Goal: Task Accomplishment & Management: Complete application form

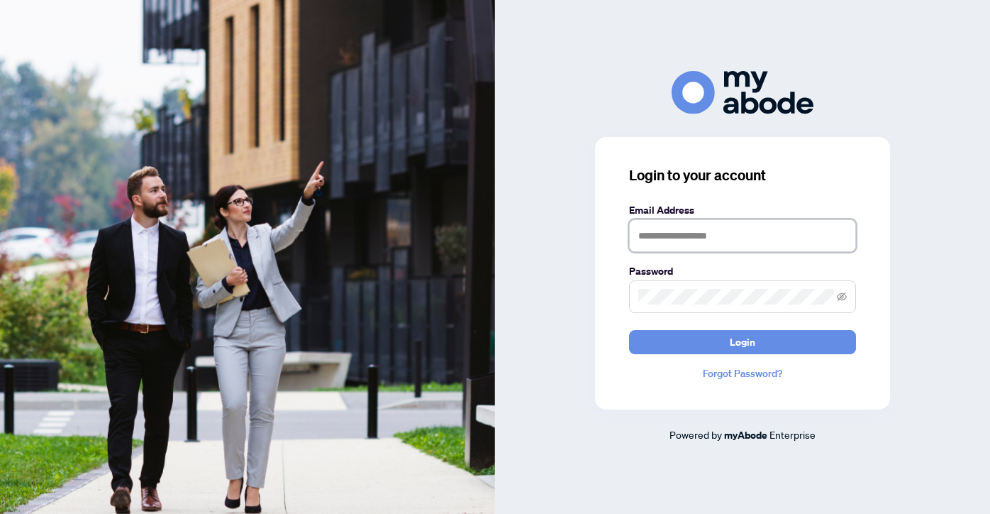
type input "**********"
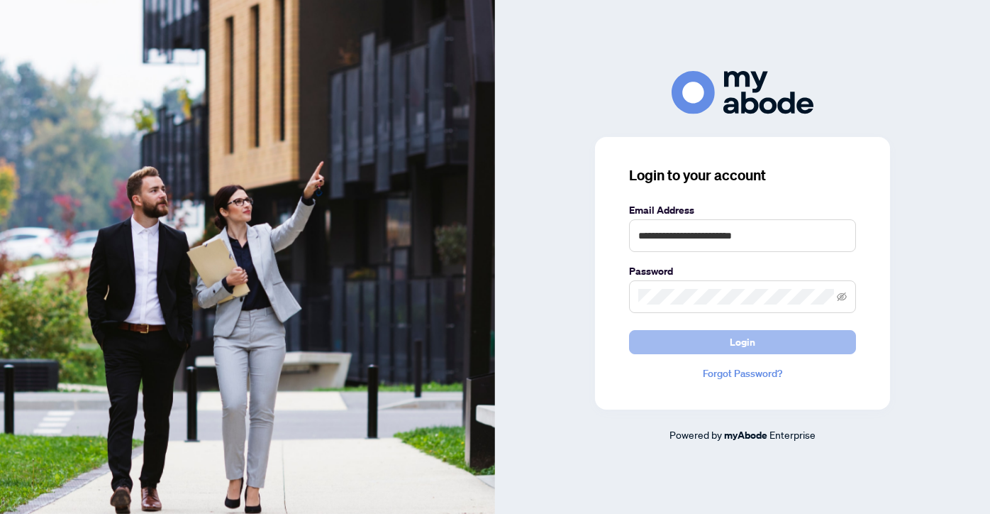
click at [710, 341] on button "Login" at bounding box center [742, 342] width 227 height 24
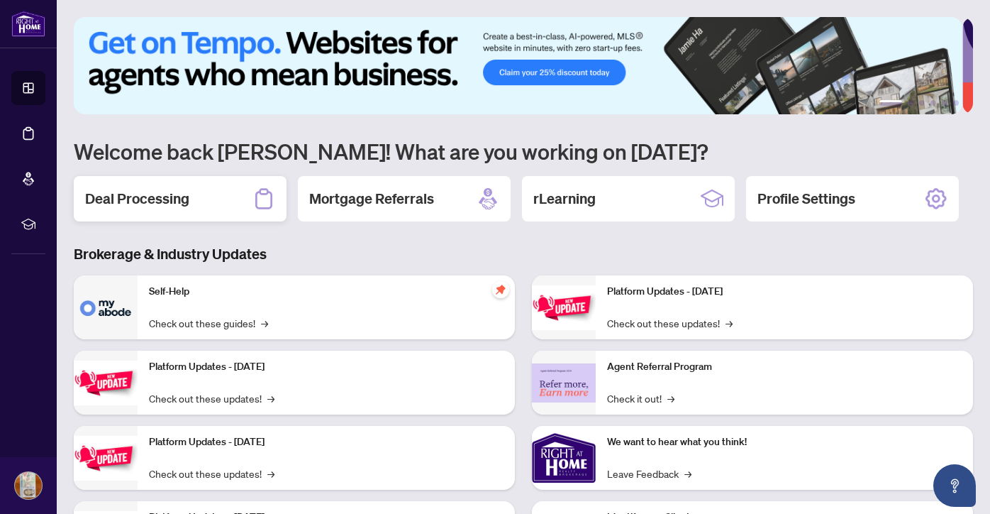
click at [149, 197] on h2 "Deal Processing" at bounding box center [137, 199] width 104 height 20
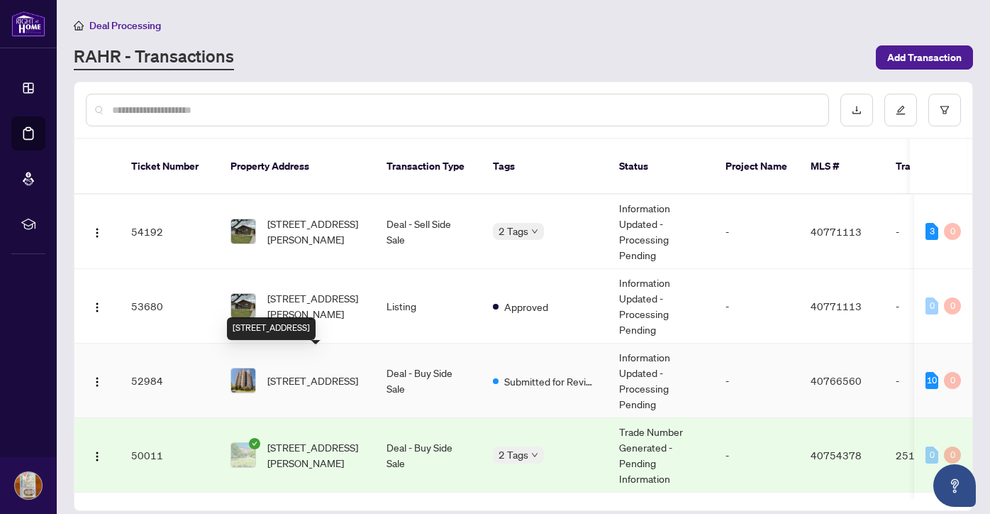
click at [315, 372] on span "[STREET_ADDRESS]" at bounding box center [312, 380] width 91 height 16
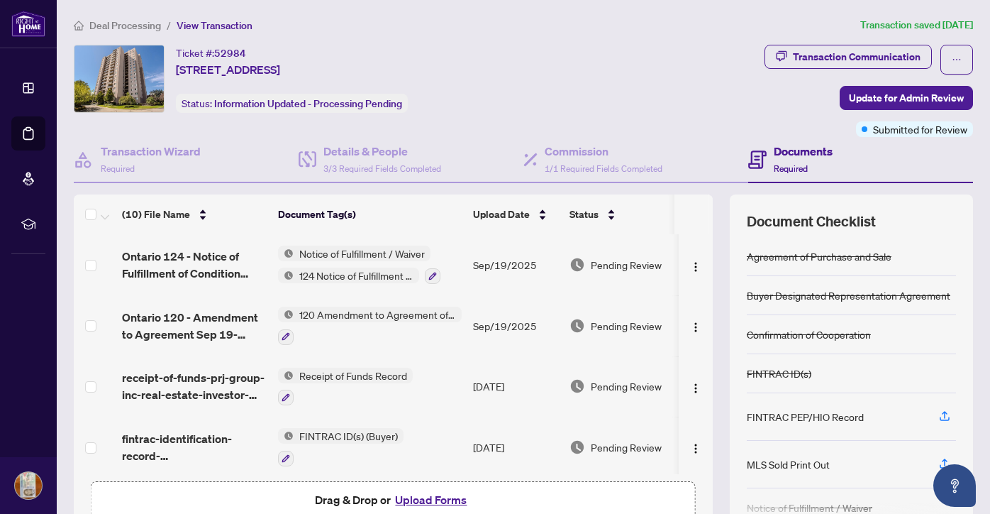
click at [408, 497] on button "Upload Forms" at bounding box center [431, 499] width 80 height 18
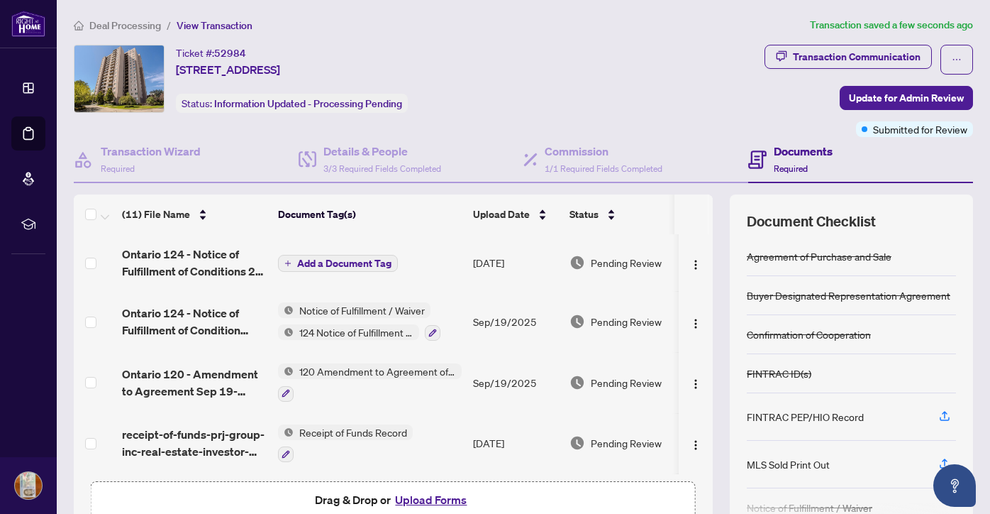
click at [348, 268] on span "Add a Document Tag" at bounding box center [344, 263] width 94 height 10
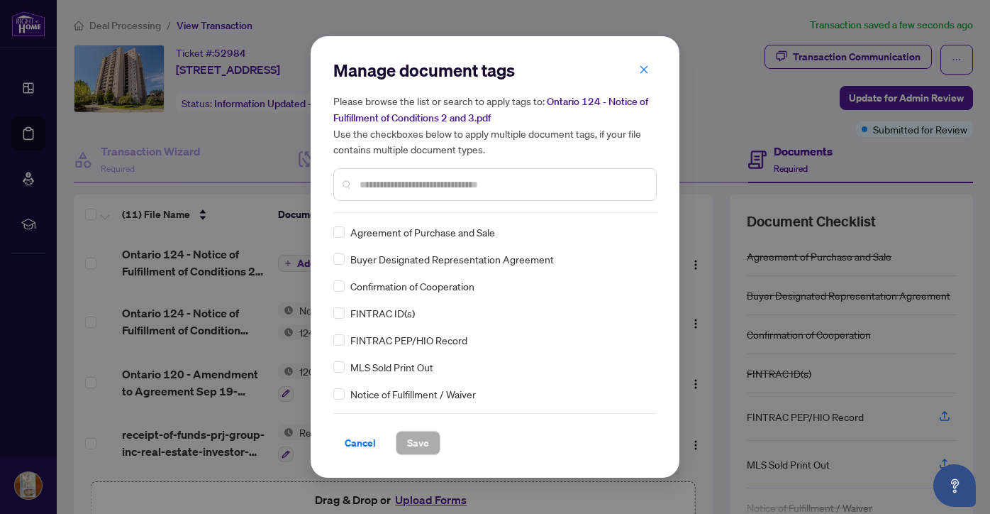
click at [401, 195] on div at bounding box center [494, 184] width 323 height 33
click at [385, 184] on input "text" at bounding box center [502, 185] width 285 height 16
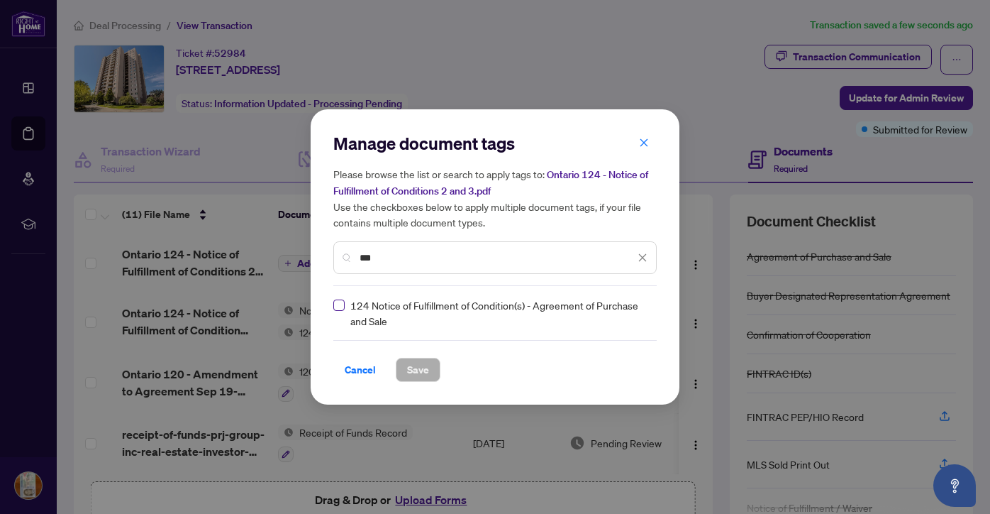
type input "***"
click at [342, 304] on span at bounding box center [338, 304] width 11 height 11
click at [417, 367] on span "Save" at bounding box center [418, 369] width 22 height 23
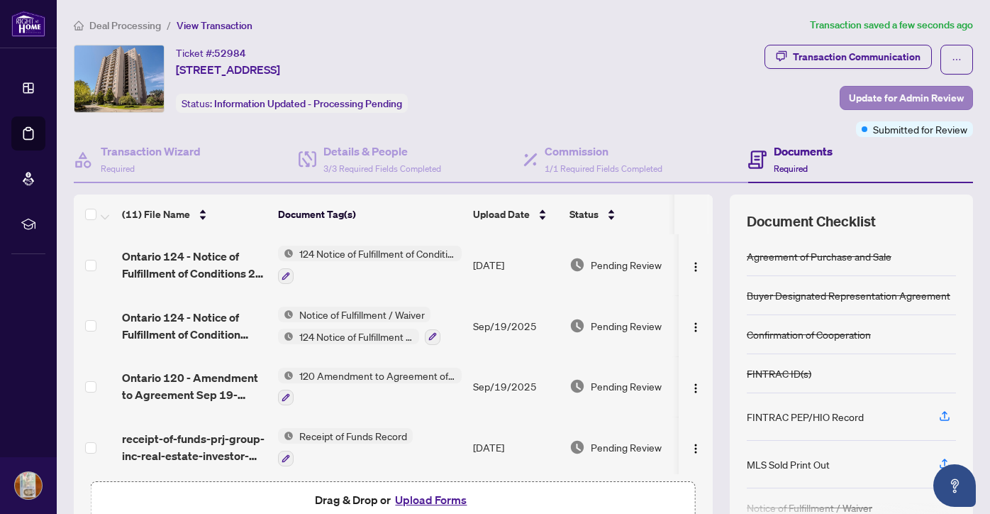
click at [885, 94] on span "Update for Admin Review" at bounding box center [906, 98] width 115 height 23
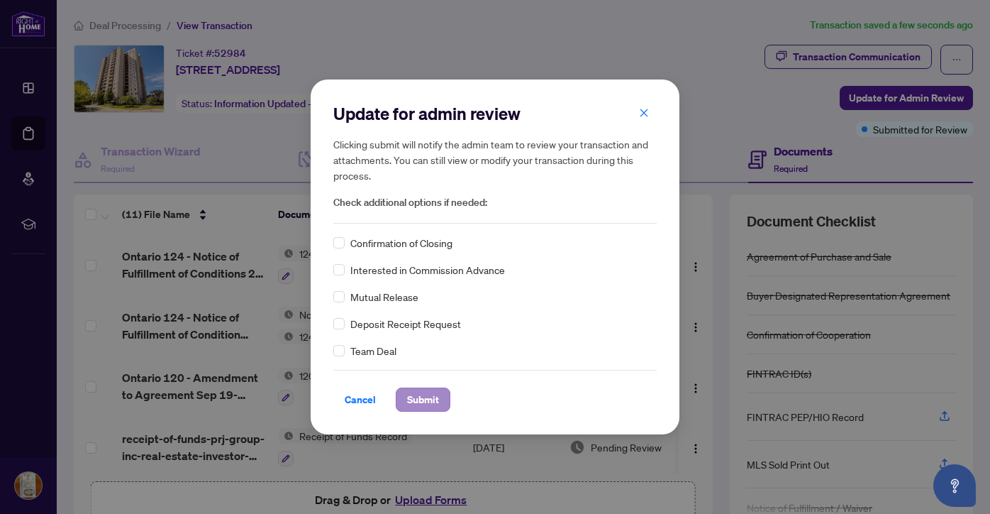
click at [429, 399] on span "Submit" at bounding box center [423, 399] width 32 height 23
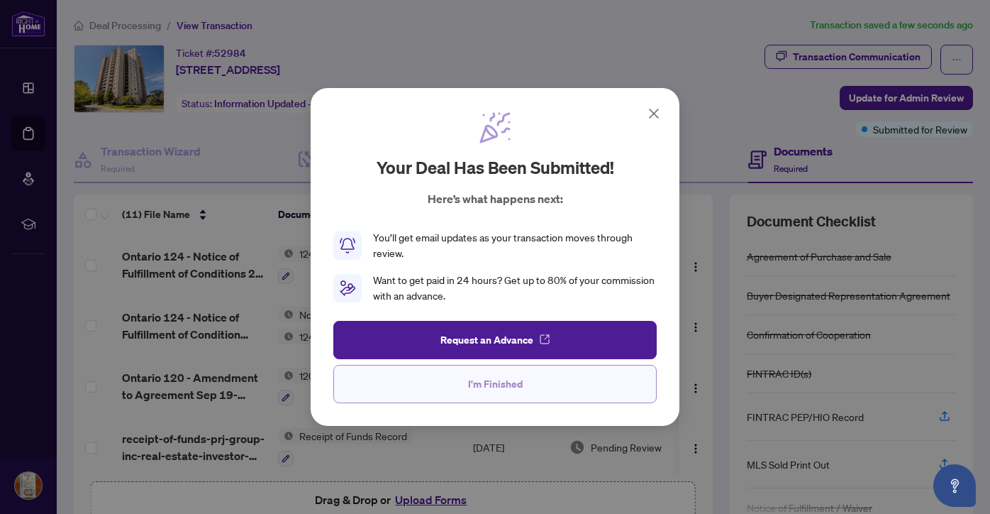
click at [498, 389] on span "I'm Finished" at bounding box center [495, 383] width 55 height 23
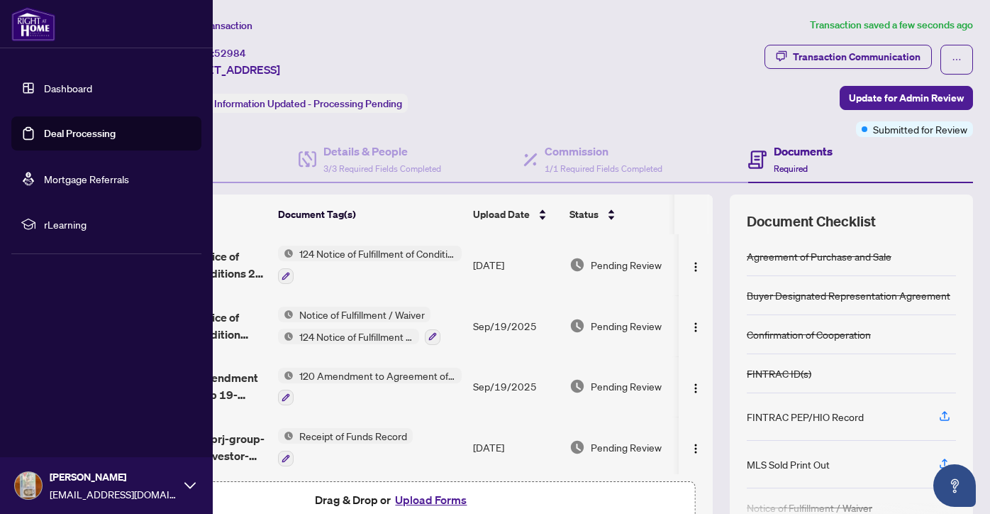
click at [33, 484] on img at bounding box center [28, 485] width 27 height 27
click at [93, 479] on span "[PERSON_NAME]" at bounding box center [114, 477] width 128 height 16
click at [144, 492] on span "[EMAIL_ADDRESS][DOMAIN_NAME]" at bounding box center [114, 494] width 128 height 16
click at [65, 401] on span "Logout" at bounding box center [57, 400] width 32 height 23
